Goal: Transaction & Acquisition: Purchase product/service

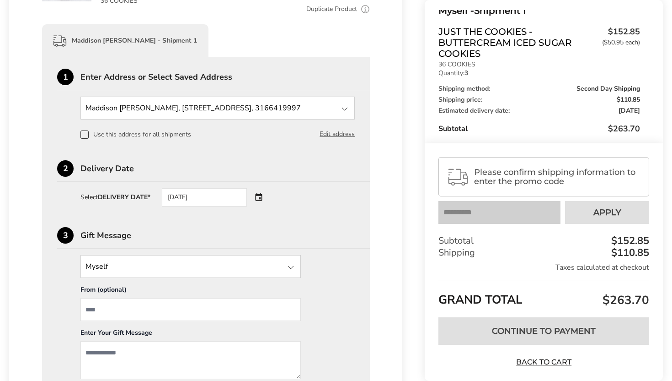
scroll to position [196, 0]
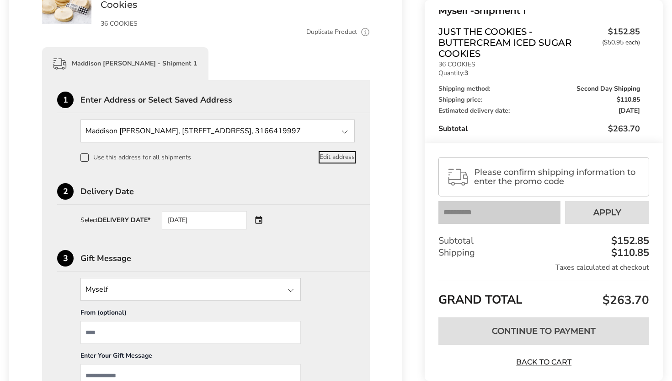
click at [348, 155] on button "Edit address" at bounding box center [337, 157] width 35 height 10
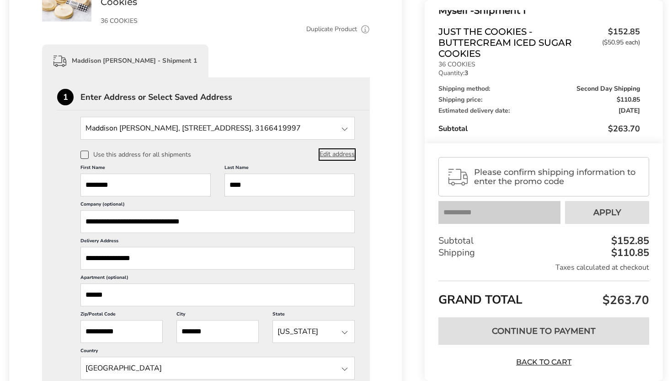
scroll to position [335, 0]
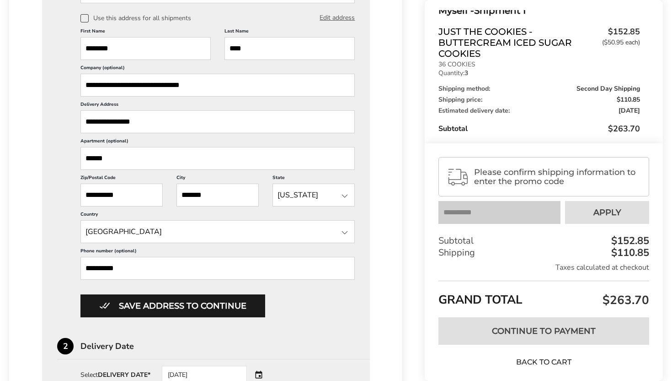
click at [552, 366] on link "Back to Cart" at bounding box center [544, 362] width 64 height 10
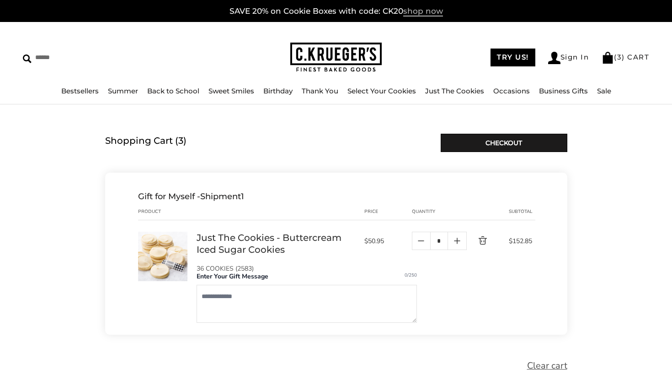
click at [425, 12] on span "shop now" at bounding box center [423, 11] width 40 height 10
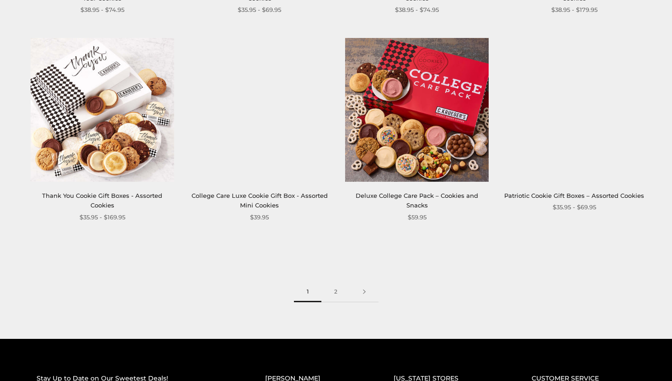
scroll to position [1177, 0]
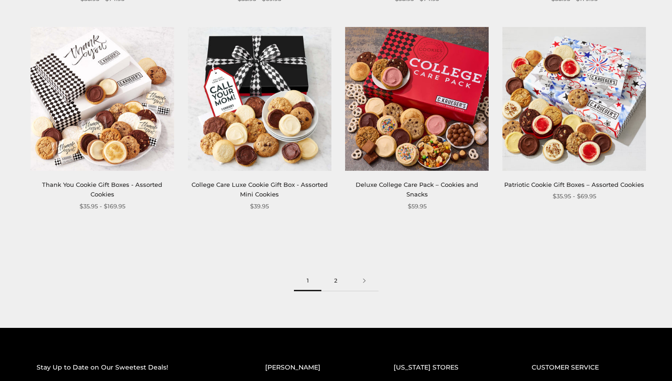
click at [332, 281] on link "2" at bounding box center [336, 280] width 29 height 21
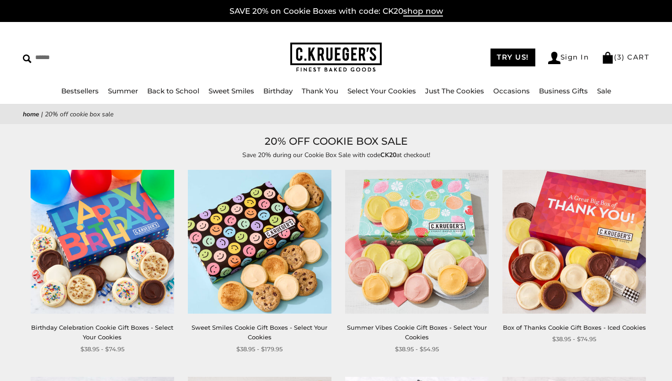
click at [348, 255] on img at bounding box center [417, 242] width 144 height 144
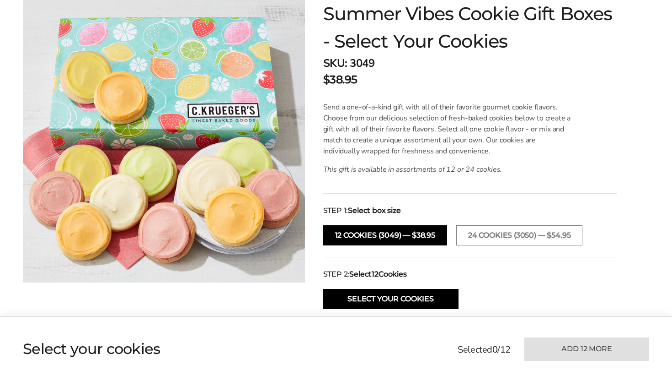
scroll to position [169, 0]
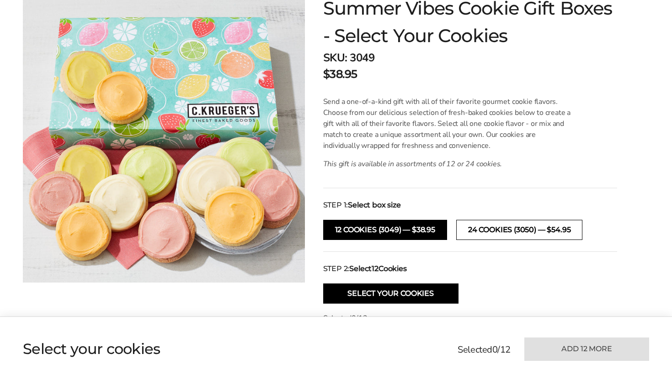
click at [503, 228] on button "24 Cookies (3050) — $54.95" at bounding box center [520, 230] width 126 height 20
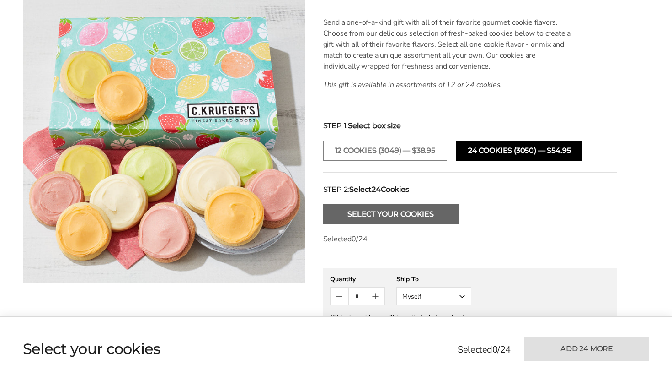
click at [424, 220] on button "Select Your Cookies" at bounding box center [390, 214] width 135 height 20
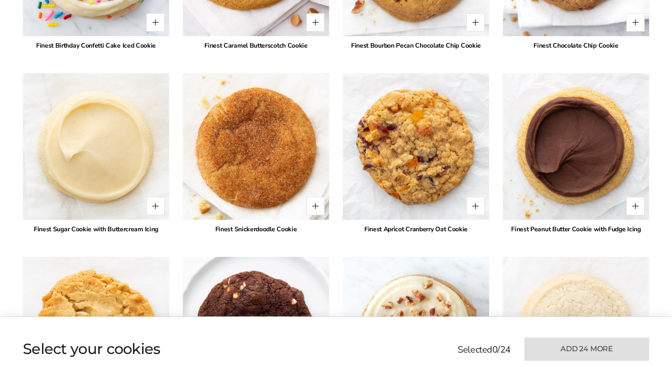
scroll to position [1339, 0]
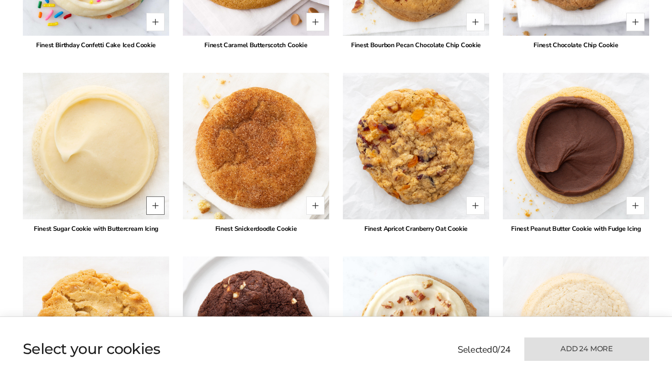
click at [160, 202] on button "Quantity button plus" at bounding box center [155, 205] width 18 height 18
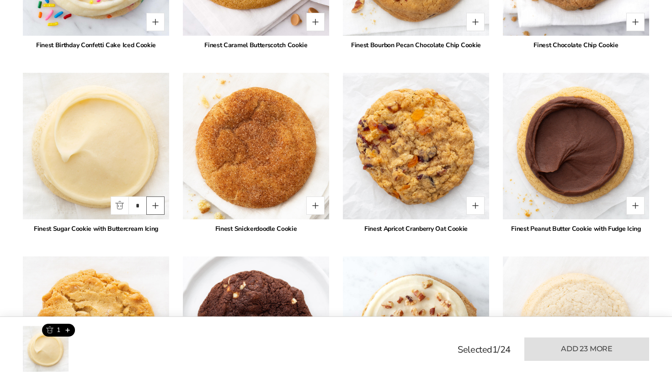
click at [160, 202] on button "Quantity button plus" at bounding box center [155, 205] width 18 height 18
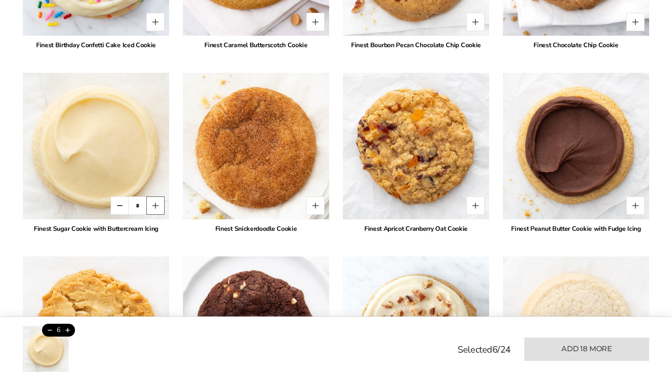
click at [160, 202] on button "Quantity button plus" at bounding box center [155, 205] width 18 height 18
click at [123, 201] on button "Quantity button minus" at bounding box center [120, 205] width 18 height 18
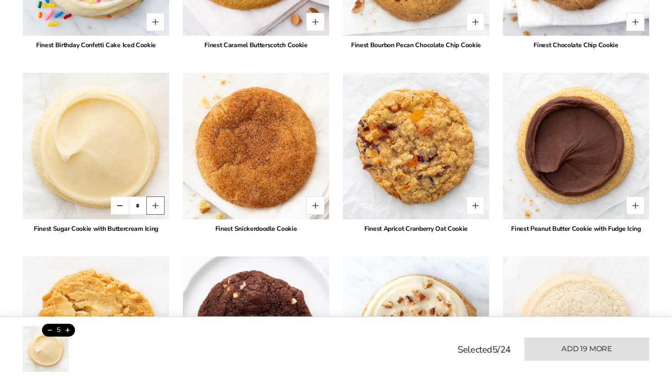
click at [158, 201] on button "Quantity button plus" at bounding box center [155, 205] width 18 height 18
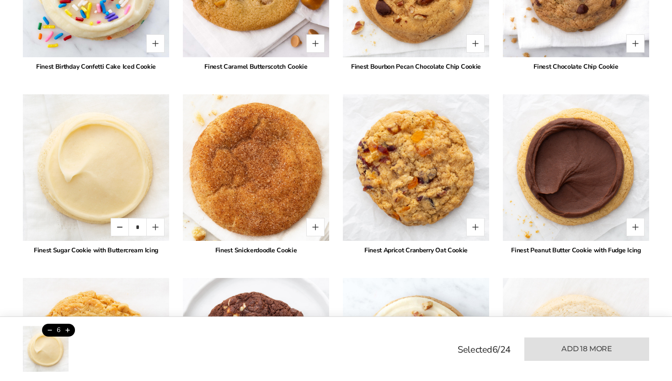
scroll to position [1318, 0]
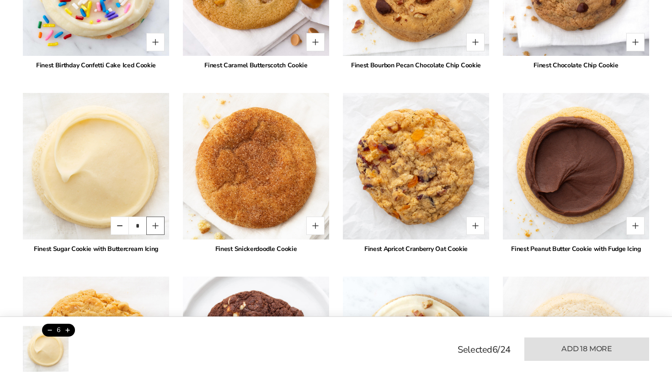
click at [158, 228] on button "Quantity button plus" at bounding box center [155, 225] width 18 height 18
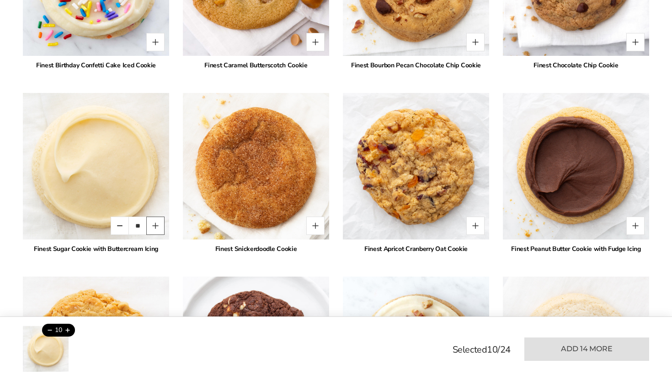
click at [158, 228] on button "Quantity button plus" at bounding box center [155, 225] width 18 height 18
type input "**"
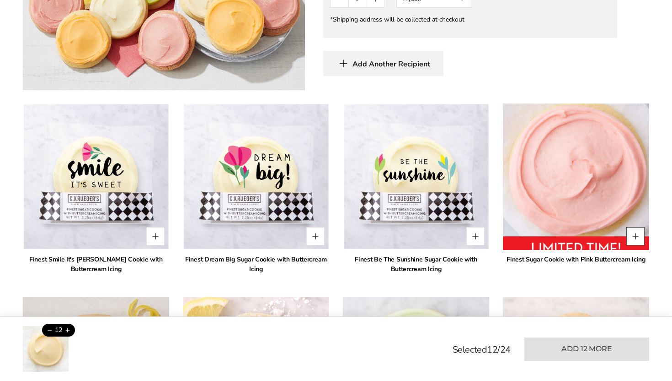
scroll to position [539, 0]
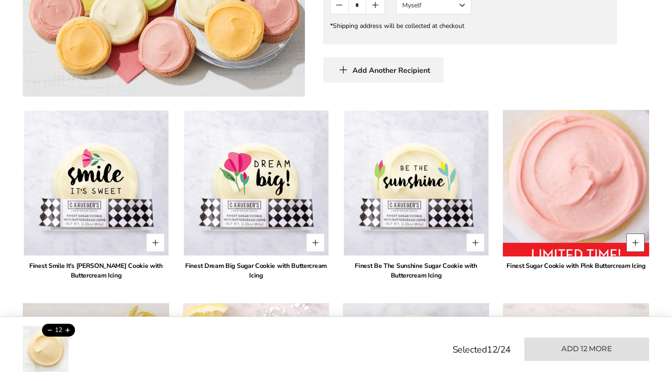
click at [633, 243] on button "Quantity button plus" at bounding box center [636, 242] width 18 height 18
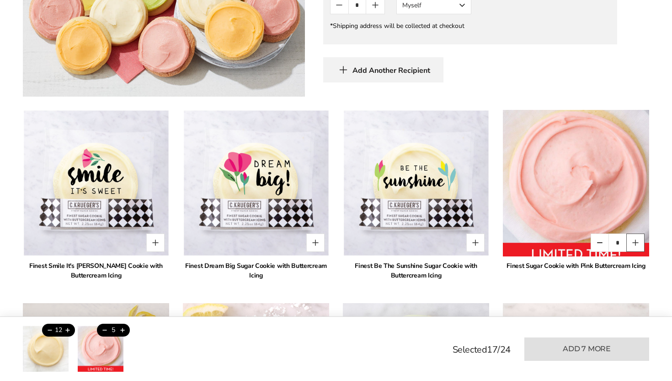
click at [633, 243] on button "Quantity button plus" at bounding box center [636, 242] width 18 height 18
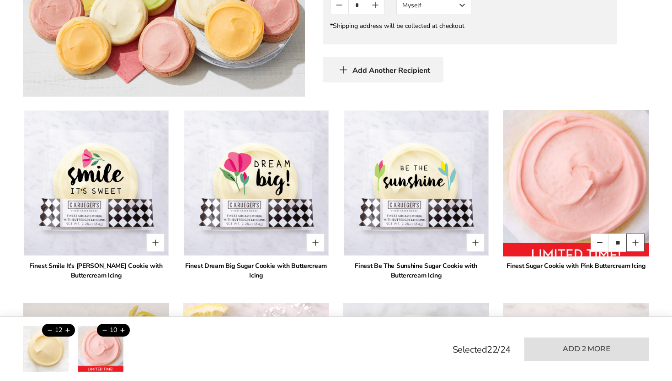
click at [633, 243] on button "Quantity button plus" at bounding box center [636, 242] width 18 height 18
click at [633, 244] on button "Quantity button plus" at bounding box center [636, 242] width 18 height 18
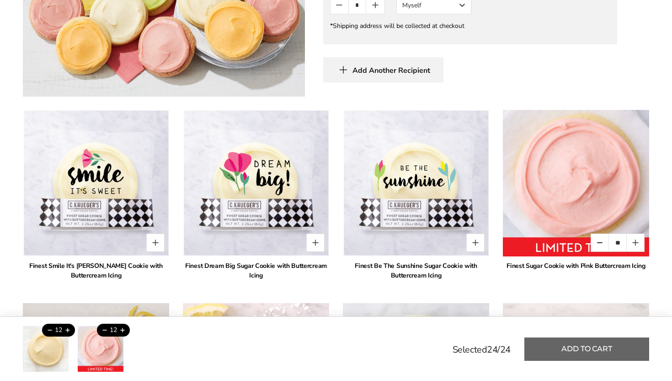
click at [556, 345] on button "Add to cart" at bounding box center [587, 348] width 125 height 23
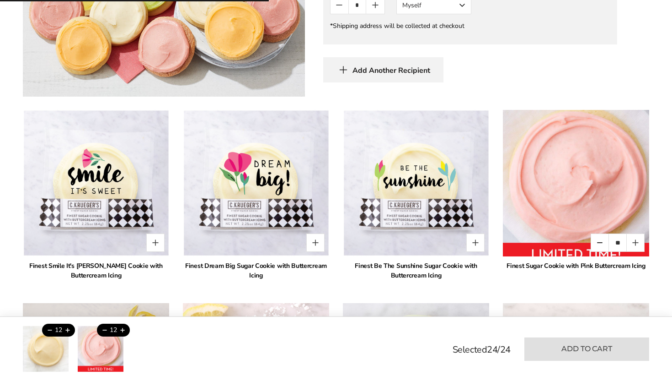
type input "*"
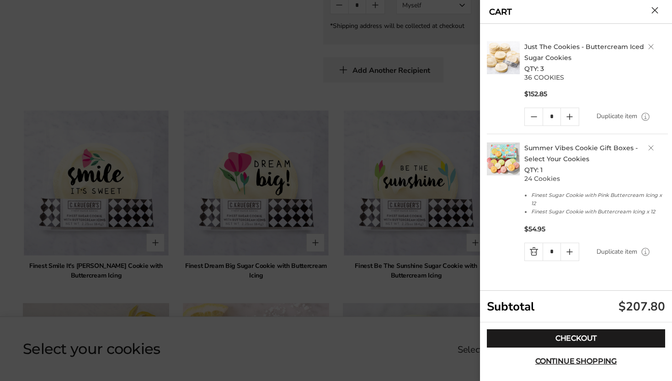
click at [651, 49] on h2 "Just The Cookies - Buttercream Iced Sugar Cookies QTY: 3" at bounding box center [597, 57] width 144 height 33
click at [650, 47] on link "Delete product" at bounding box center [651, 46] width 5 height 5
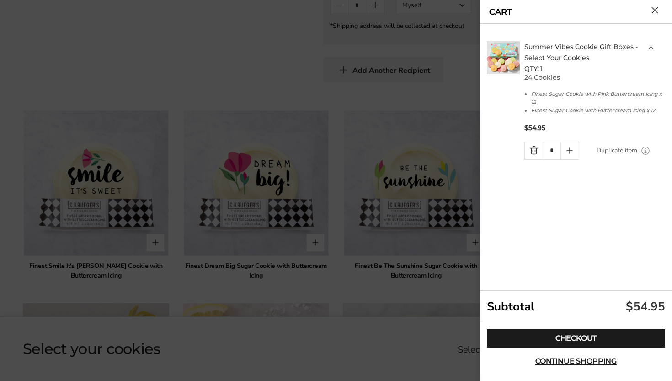
click at [570, 148] on icon "Quantity plus button" at bounding box center [570, 150] width 0 height 5
click at [656, 9] on button "Close cart" at bounding box center [655, 10] width 7 height 7
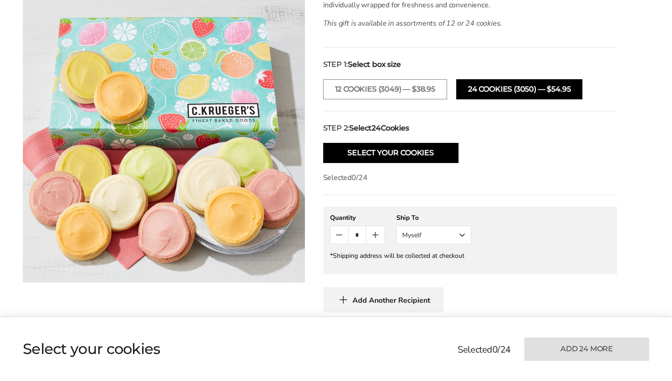
scroll to position [308, 0]
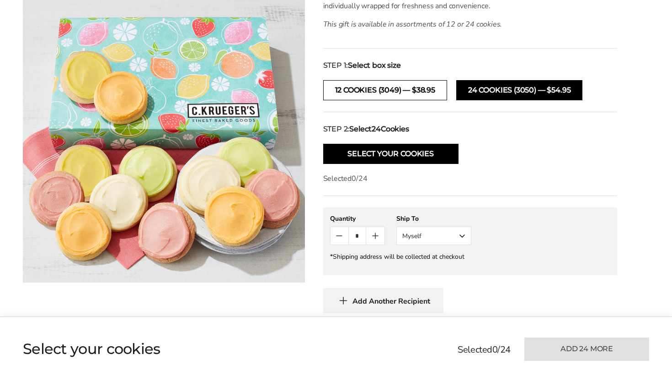
click at [401, 93] on button "12 Cookies (3049) — $38.95" at bounding box center [385, 90] width 124 height 20
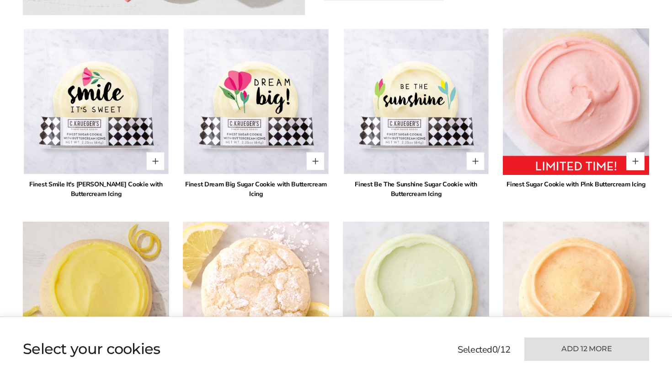
scroll to position [626, 0]
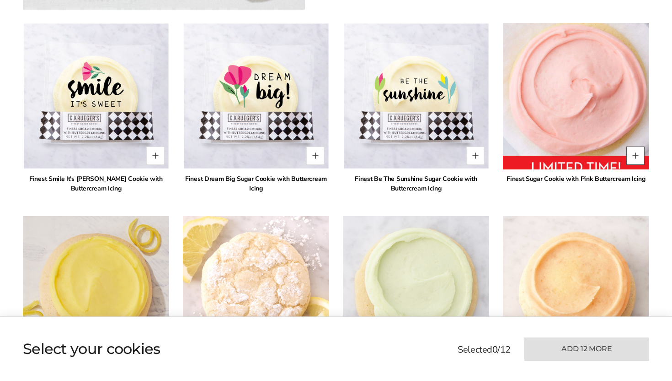
click at [634, 159] on button "Quantity button plus" at bounding box center [636, 155] width 18 height 18
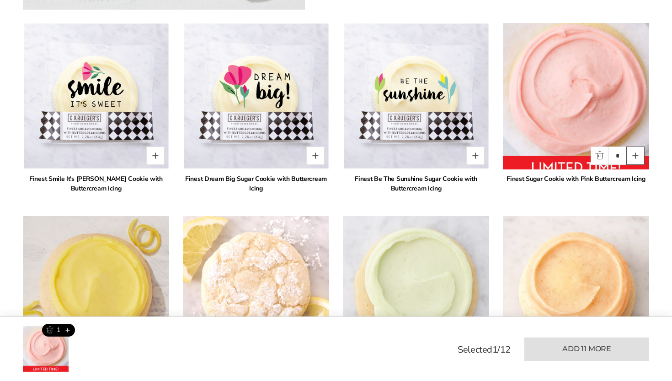
click at [634, 159] on button "Quantity button plus" at bounding box center [636, 155] width 18 height 18
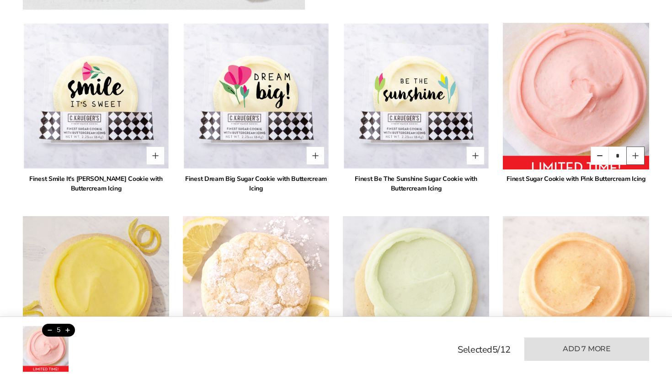
type input "*"
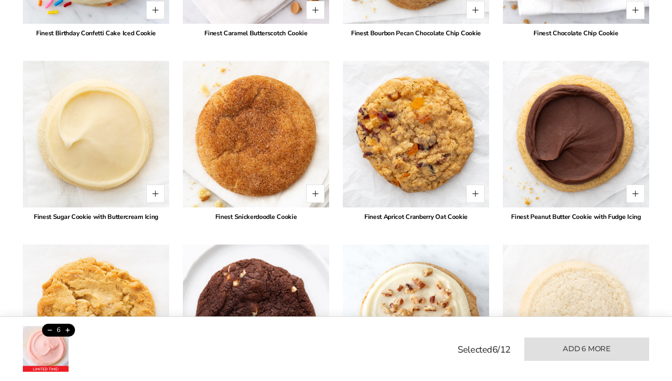
scroll to position [1350, 0]
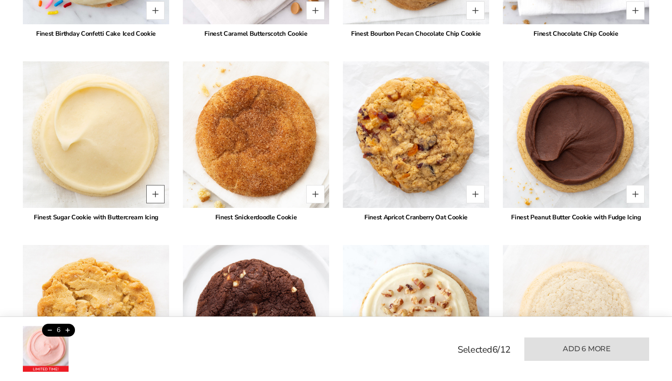
click at [157, 198] on button "Quantity button plus" at bounding box center [155, 194] width 18 height 18
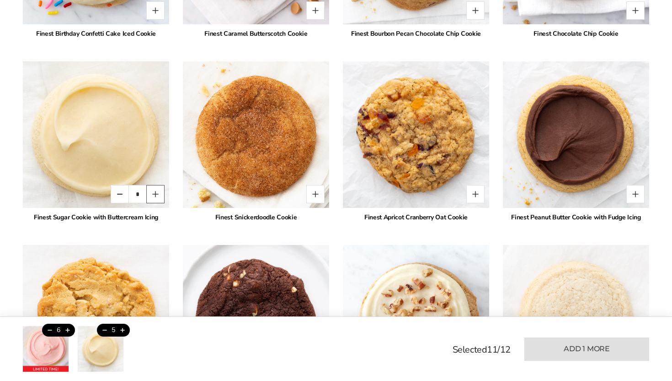
click at [157, 198] on button "Quantity button plus" at bounding box center [155, 194] width 18 height 18
type input "*"
click at [157, 198] on button "Quantity button plus" at bounding box center [155, 194] width 18 height 18
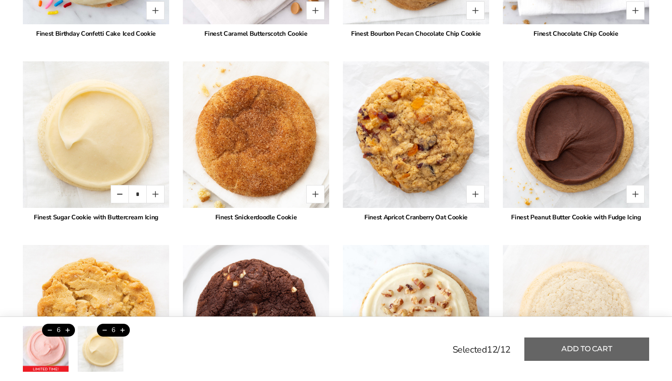
click at [590, 349] on button "Add to cart" at bounding box center [587, 348] width 125 height 23
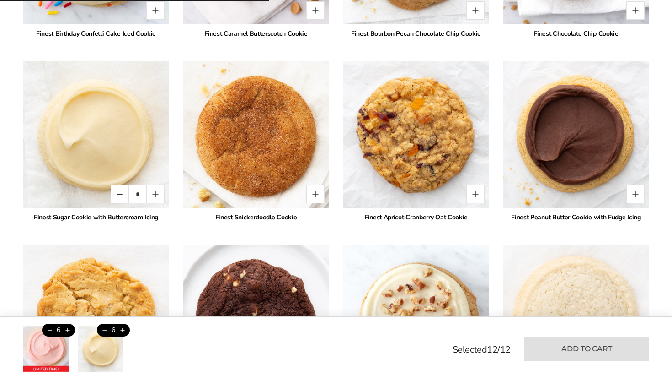
type input "*"
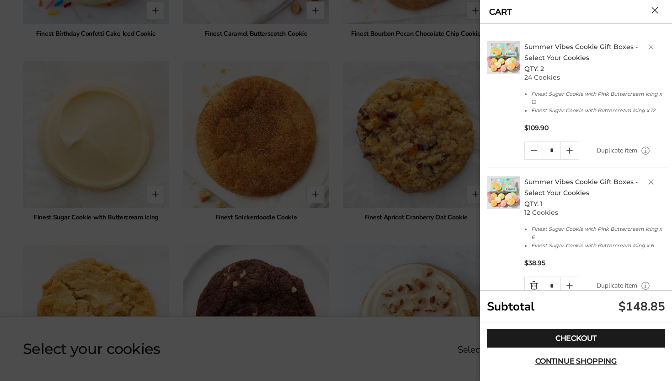
scroll to position [13, 0]
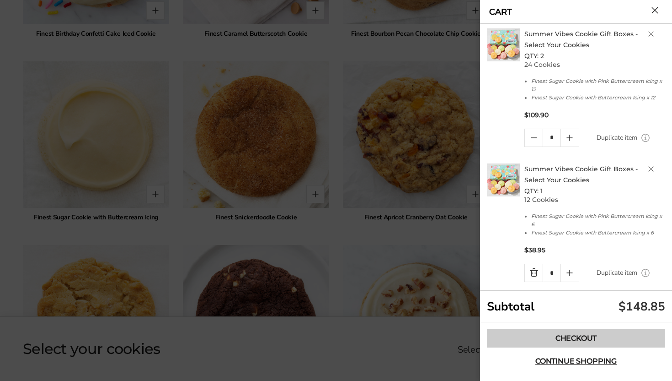
click at [524, 337] on link "Checkout" at bounding box center [576, 338] width 178 height 18
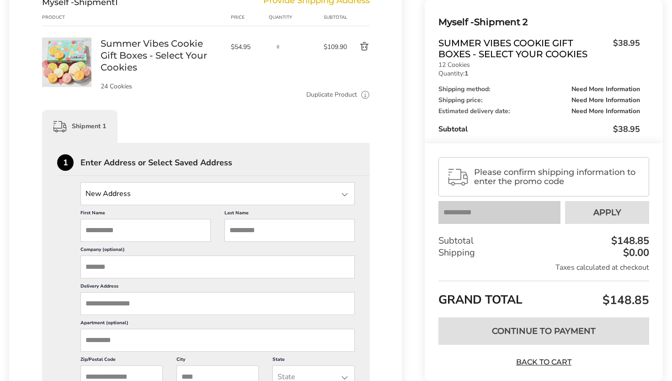
scroll to position [134, 0]
click at [296, 194] on input "State" at bounding box center [218, 192] width 274 height 23
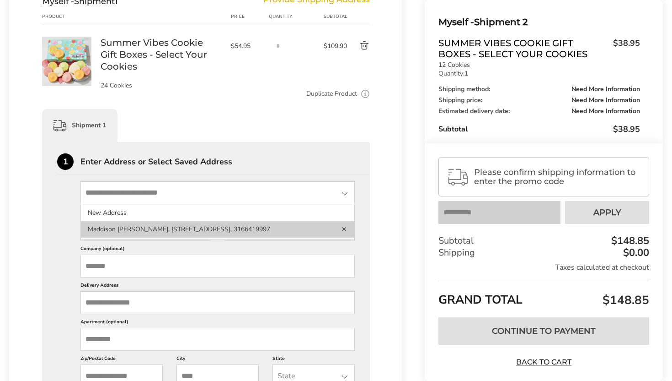
click at [288, 237] on li "Maddison Gumm, 3912 E 21ST ST N, APT 40, WICHITA, KS, 67208-1521, United States…" at bounding box center [218, 229] width 274 height 16
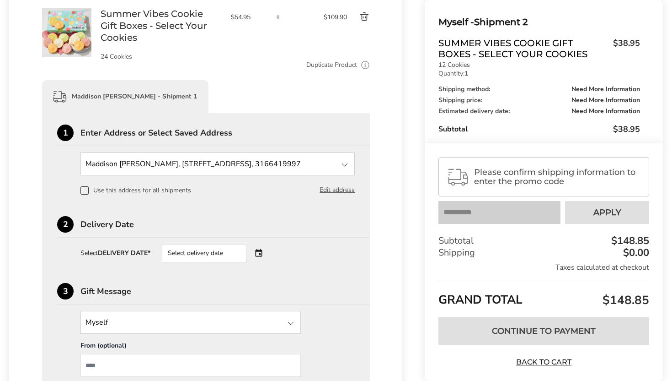
scroll to position [174, 0]
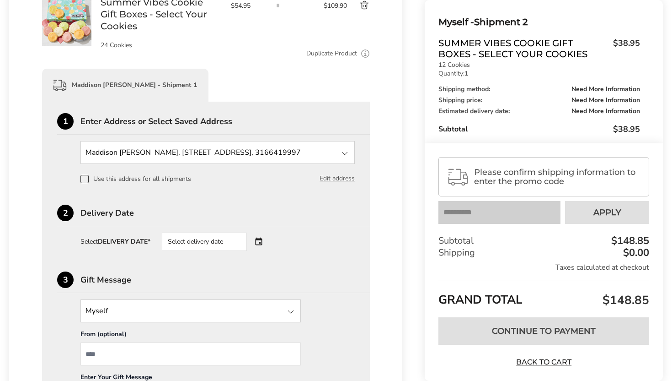
click at [232, 245] on div "Select delivery date" at bounding box center [204, 241] width 85 height 18
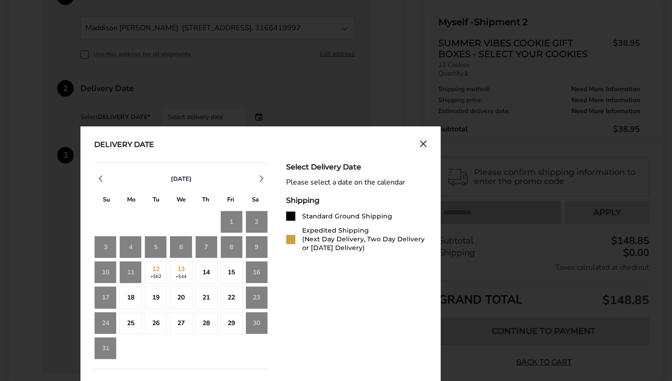
scroll to position [312, 0]
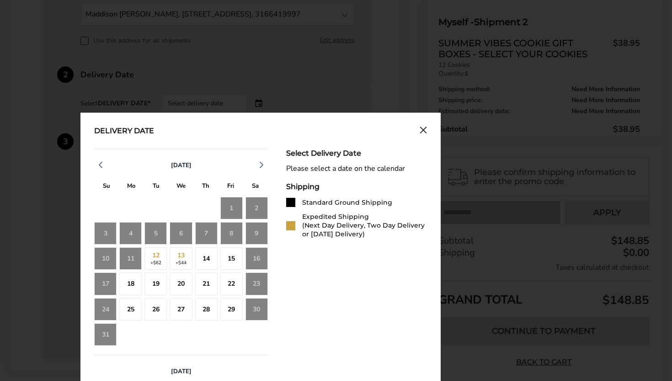
click at [274, 282] on div "August 2025 S M T W T F S 27 28 29 30 31 1 2 3 4 5 6 7 8 9 10 11 12 +$62 13 +$4…" at bounding box center [260, 342] width 333 height 387
click at [231, 282] on div "22" at bounding box center [231, 283] width 22 height 22
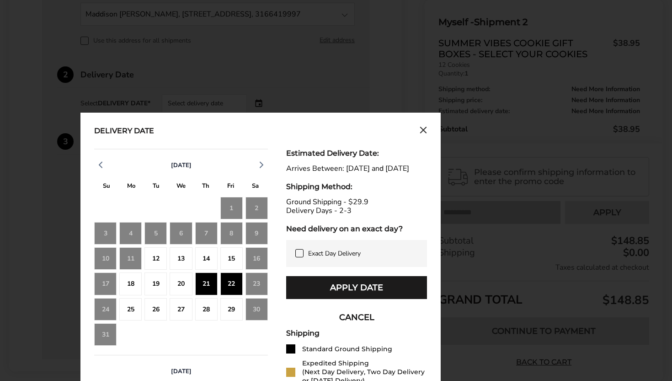
click at [301, 257] on icon at bounding box center [299, 252] width 7 height 7
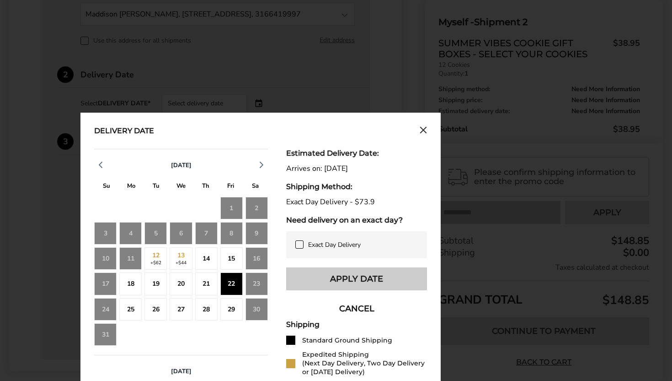
click at [349, 275] on button "Apply Date" at bounding box center [356, 278] width 141 height 23
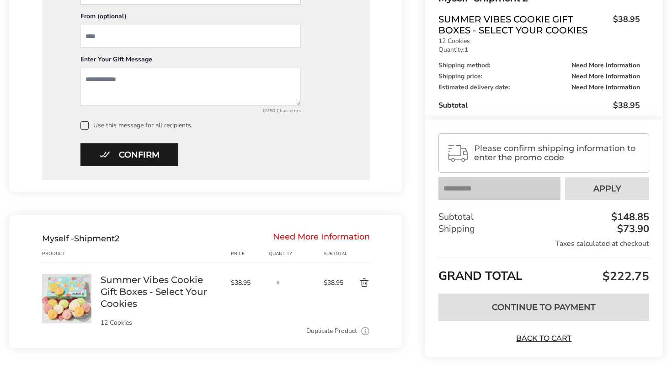
scroll to position [486, 0]
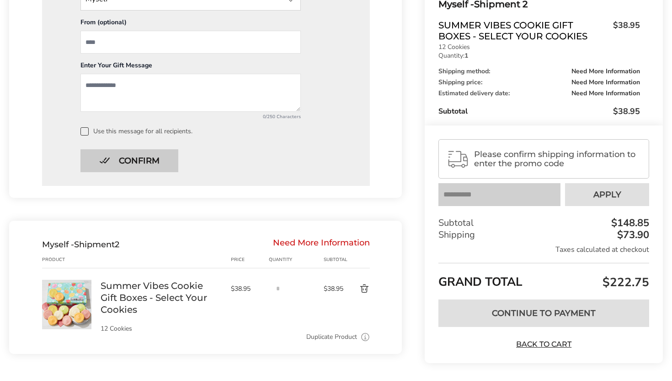
click at [159, 164] on button "Confirm" at bounding box center [130, 160] width 98 height 23
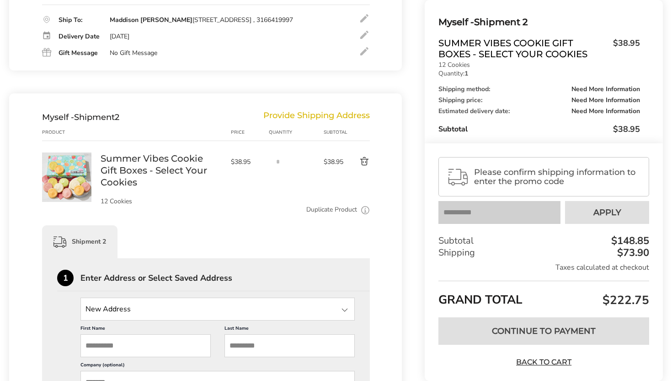
scroll to position [239, 0]
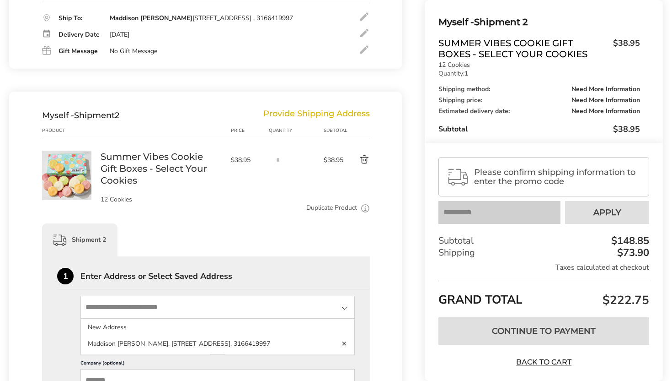
click at [147, 309] on input "State" at bounding box center [218, 307] width 274 height 23
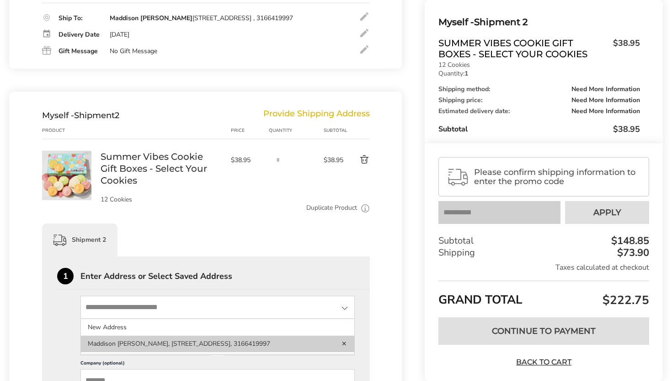
click at [150, 352] on li "Maddison Gumm, 3912 E 21ST ST N, APT 40, WICHITA, KS, 67208-1521, United States…" at bounding box center [218, 343] width 274 height 16
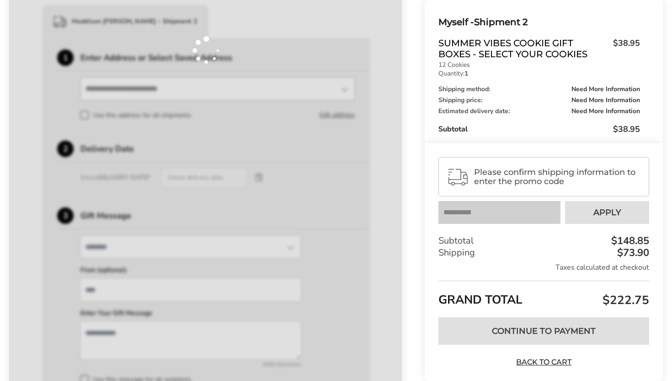
scroll to position [586, 0]
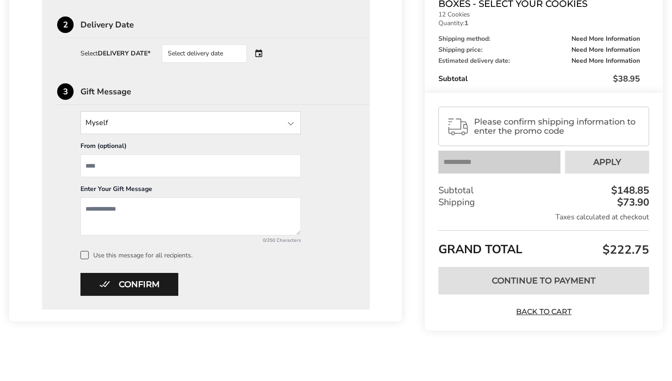
click at [234, 53] on div "Select delivery date" at bounding box center [204, 53] width 85 height 18
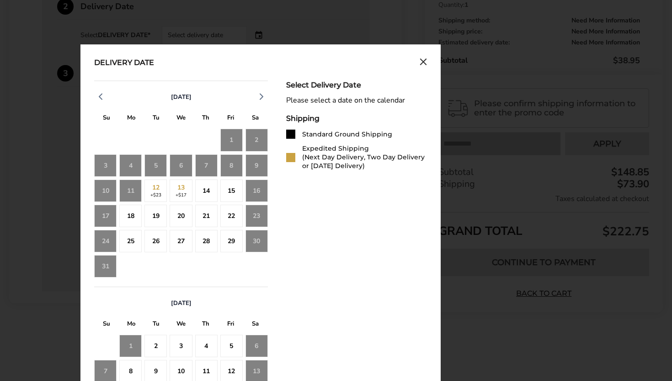
scroll to position [605, 0]
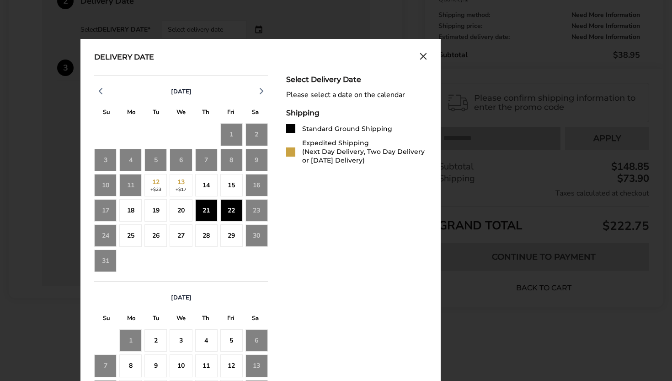
click at [233, 209] on div "22" at bounding box center [231, 210] width 22 height 22
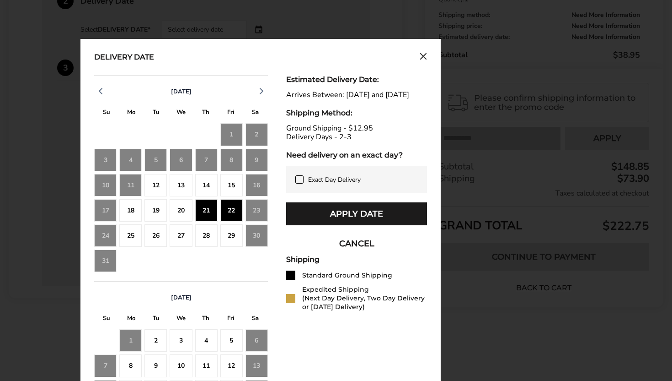
click at [297, 183] on icon at bounding box center [299, 179] width 7 height 7
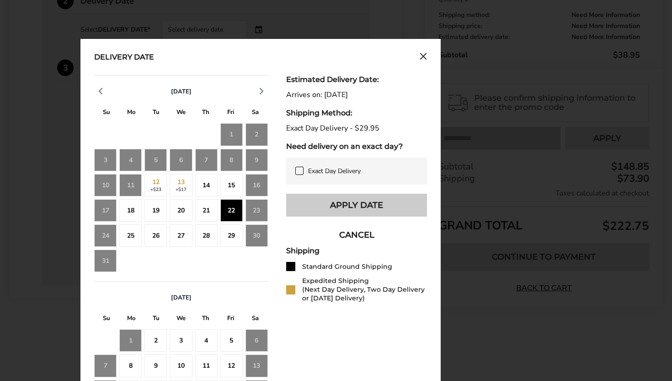
click at [341, 214] on button "Apply Date" at bounding box center [356, 205] width 141 height 23
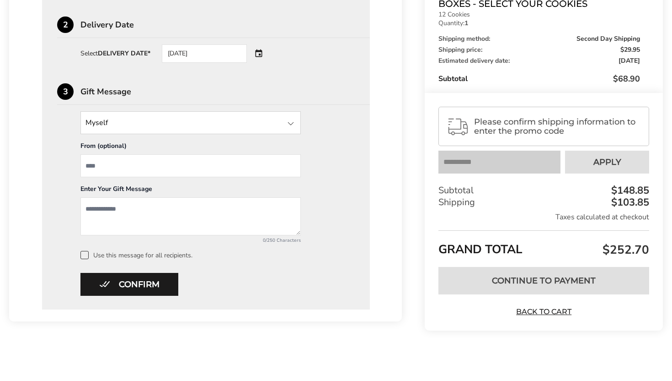
click at [240, 54] on div "08/22/2025" at bounding box center [204, 53] width 85 height 18
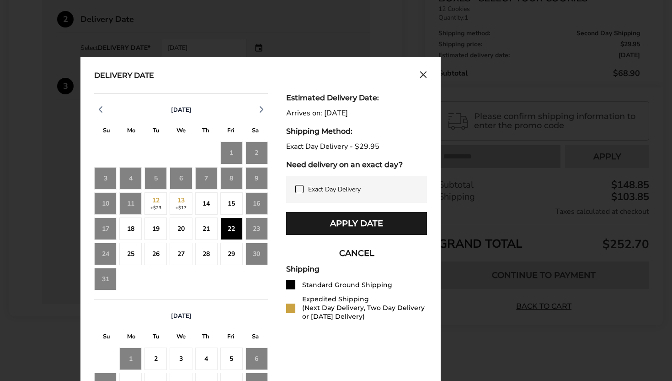
scroll to position [605, 0]
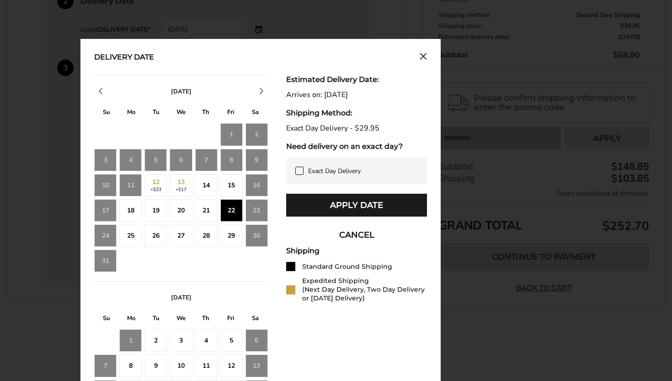
click at [207, 216] on div "21" at bounding box center [206, 210] width 22 height 22
click at [335, 167] on div "Exact Day Delivery" at bounding box center [356, 170] width 141 height 27
click at [332, 173] on span "Exact Day Delivery" at bounding box center [334, 171] width 53 height 9
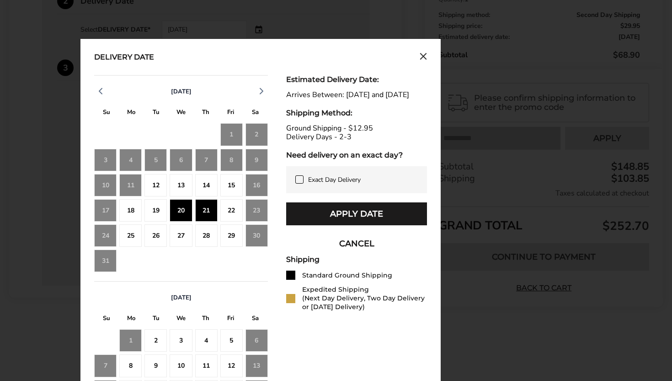
click at [233, 214] on div "22" at bounding box center [231, 210] width 22 height 22
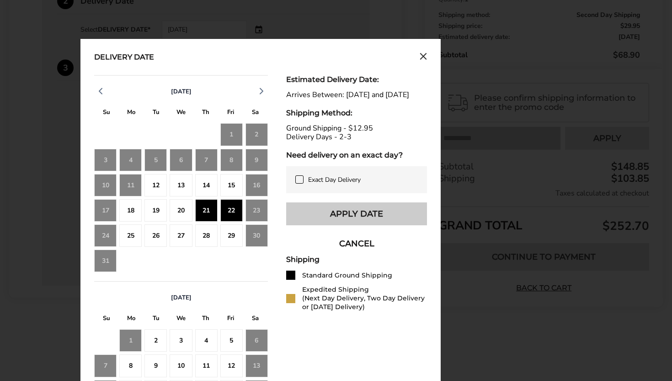
click at [344, 222] on button "Apply Date" at bounding box center [356, 213] width 141 height 23
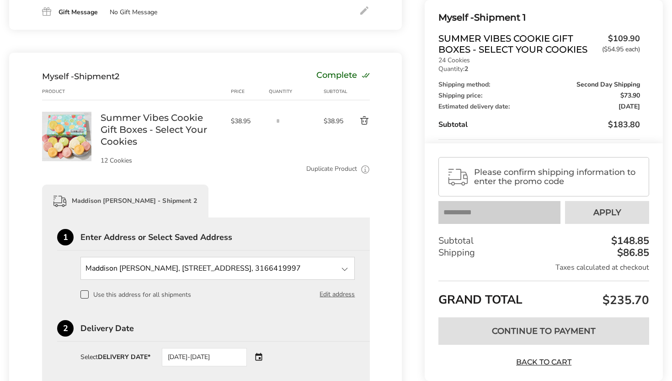
scroll to position [290, 0]
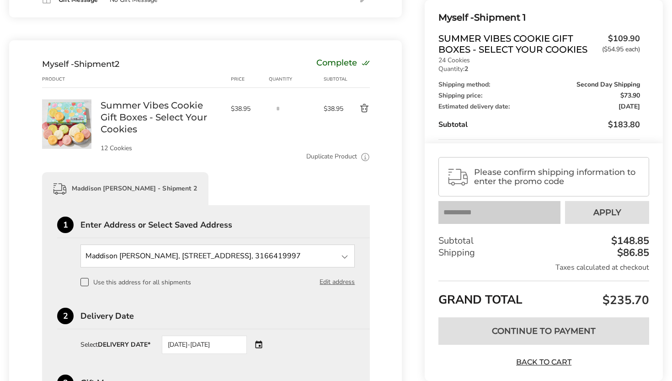
click at [180, 117] on link "Summer Vibes Cookie Gift Boxes - Select Your Cookies" at bounding box center [161, 117] width 121 height 36
